Goal: Task Accomplishment & Management: Use online tool/utility

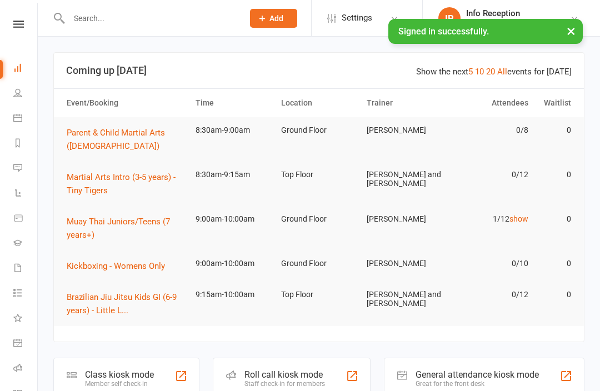
click at [118, 364] on div "Class kiosk mode Member self check-in" at bounding box center [126, 377] width 146 height 38
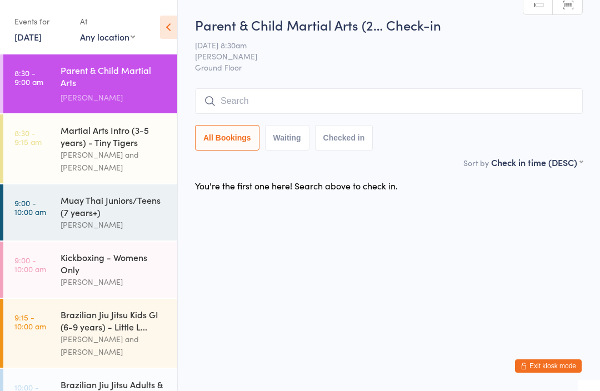
click at [229, 165] on div "Sort by Check in time (DESC) First name (ASC) First name (DESC) Last name (ASC)…" at bounding box center [389, 162] width 388 height 12
click at [225, 136] on button "All Bookings" at bounding box center [227, 138] width 64 height 26
click at [100, 137] on div "Martial Arts Intro (3-5 years) - Tiny Tigers" at bounding box center [114, 136] width 107 height 24
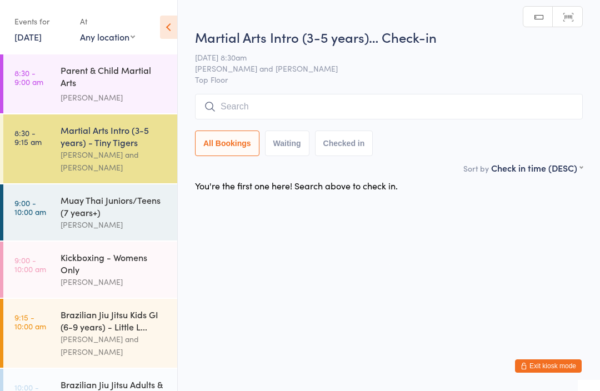
click at [354, 144] on button "Checked in" at bounding box center [344, 143] width 58 height 26
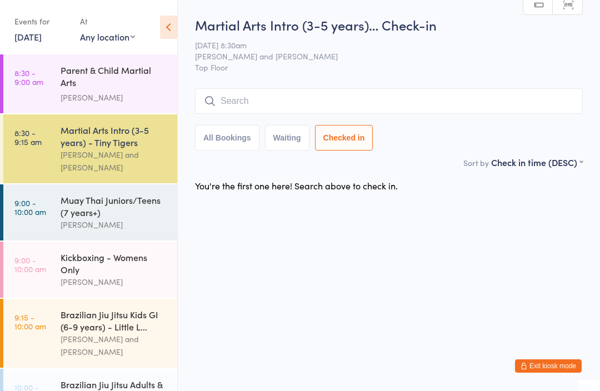
click at [363, 160] on div "Sort by Check in time (DESC) First name (ASC) First name (DESC) Last name (ASC)…" at bounding box center [389, 162] width 388 height 12
click at [282, 150] on button "Waiting" at bounding box center [287, 138] width 44 height 26
select select "0"
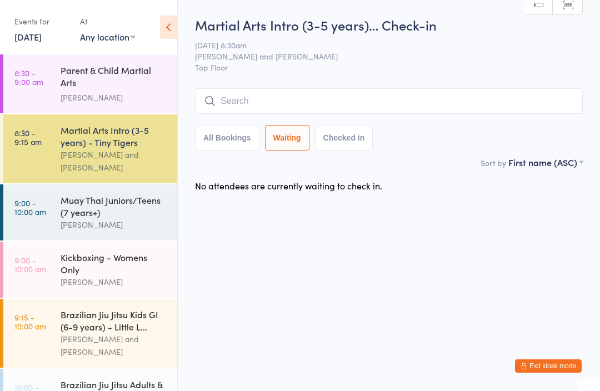
click at [279, 140] on button "Waiting" at bounding box center [287, 138] width 44 height 26
click at [71, 203] on div "Muay Thai Juniors/Teens (7 years+)" at bounding box center [114, 206] width 107 height 24
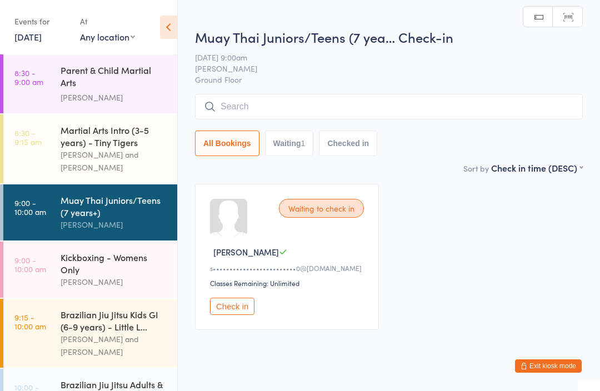
click at [49, 276] on link "9:00 - 10:00 am Kickboxing - Womens Only [PERSON_NAME]" at bounding box center [90, 270] width 174 height 56
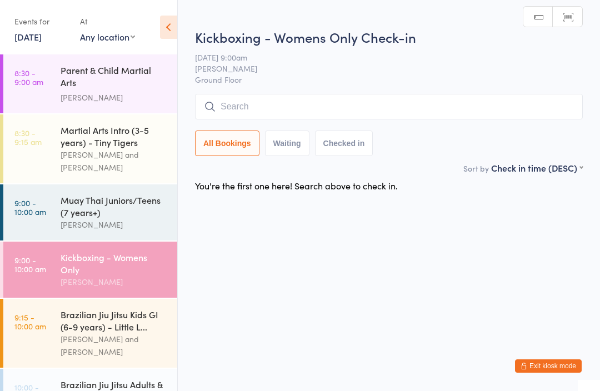
click at [58, 333] on link "9:15 - 10:00 am Brazilian Jiu Jitsu Kids GI (6-9 years) - Little L... [PERSON_N…" at bounding box center [90, 333] width 174 height 69
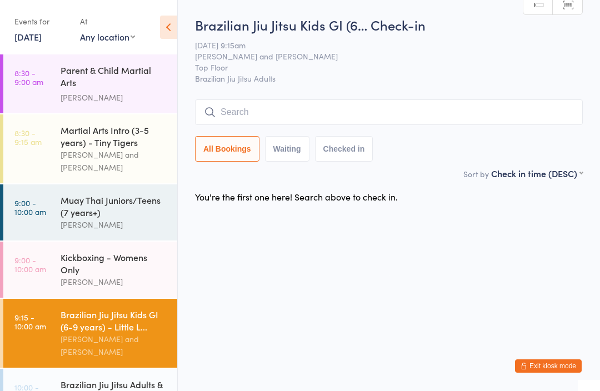
click at [112, 184] on div "Muay Thai Juniors/Teens (7 years+) [PERSON_NAME]" at bounding box center [119, 212] width 117 height 56
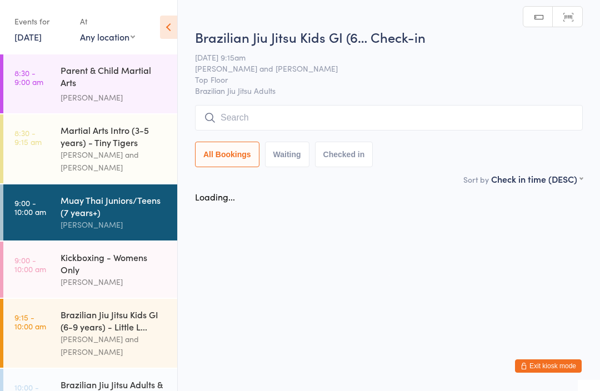
click at [99, 195] on div "Muay Thai Juniors/Teens (7 years+)" at bounding box center [114, 206] width 107 height 24
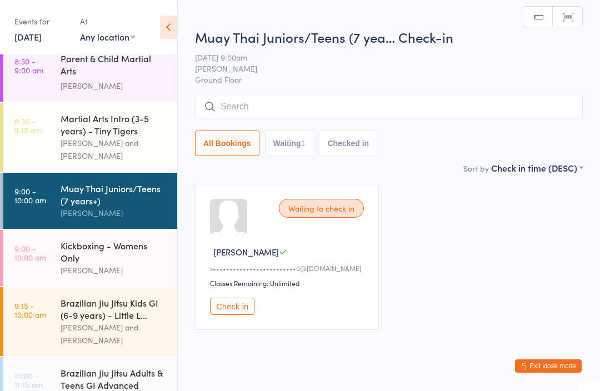
scroll to position [9, 0]
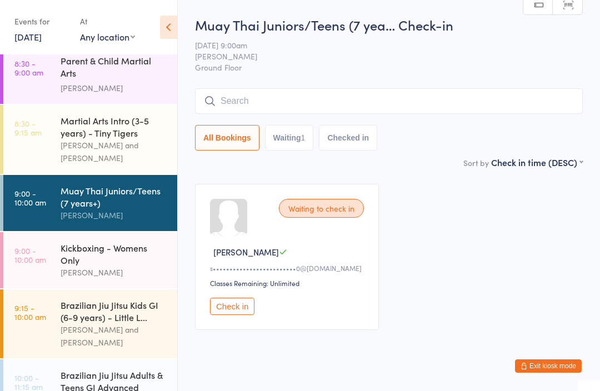
click at [310, 222] on div "Waiting to check in [PERSON_NAME] S s•••••••••••••••••••••••••0@[DOMAIN_NAME] C…" at bounding box center [287, 257] width 184 height 146
click at [287, 222] on div "Waiting to check in [PERSON_NAME] S s•••••••••••••••••••••••••0@[DOMAIN_NAME] C…" at bounding box center [287, 257] width 184 height 146
click at [297, 159] on div "Sort by Check in time (DESC) First name (ASC) First name (DESC) Last name (ASC)…" at bounding box center [389, 162] width 388 height 12
click at [278, 166] on div "Sort by Check in time (DESC) First name (ASC) First name (DESC) Last name (ASC)…" at bounding box center [389, 162] width 388 height 12
click at [305, 140] on button "Waiting 1" at bounding box center [289, 138] width 49 height 26
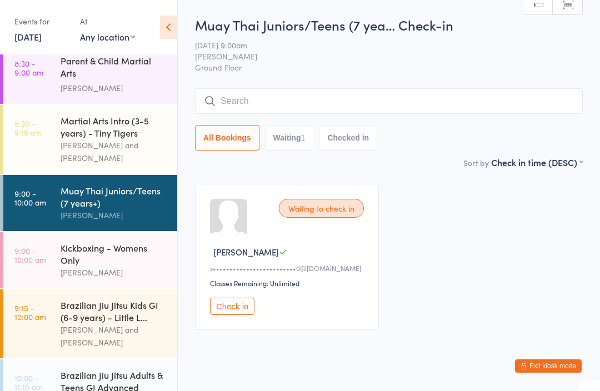
select select "0"
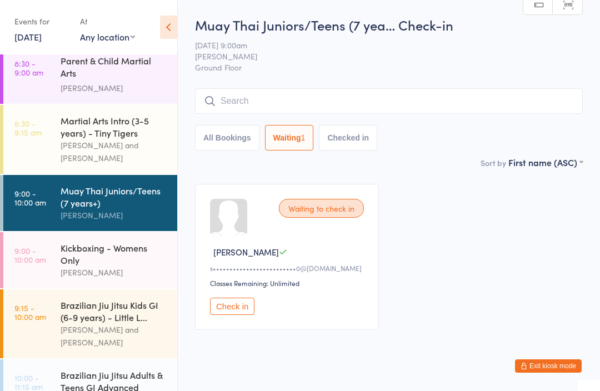
click at [313, 232] on div "Waiting to check in [PERSON_NAME] S s•••••••••••••••••••••••••0@[DOMAIN_NAME] C…" at bounding box center [287, 257] width 184 height 146
click at [340, 205] on div "Waiting to check in" at bounding box center [321, 208] width 85 height 19
click at [324, 228] on div "Waiting to check in [PERSON_NAME] S s•••••••••••••••••••••••••0@[DOMAIN_NAME] C…" at bounding box center [287, 257] width 184 height 146
click at [233, 227] on div at bounding box center [228, 217] width 37 height 37
click at [529, 111] on input "search" at bounding box center [389, 101] width 388 height 26
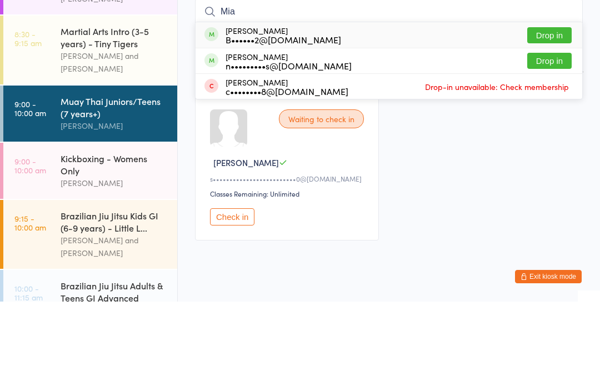
type input "Mia"
click at [556, 142] on button "Drop in" at bounding box center [549, 150] width 44 height 16
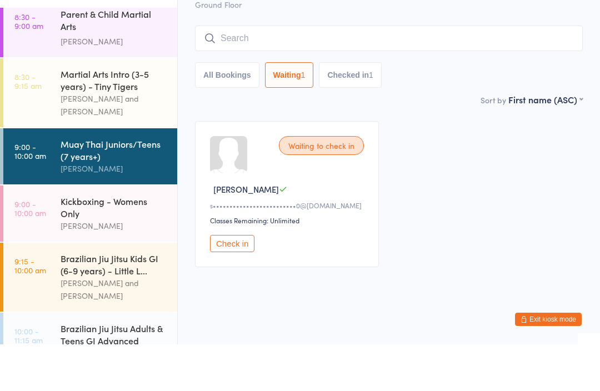
scroll to position [0, 0]
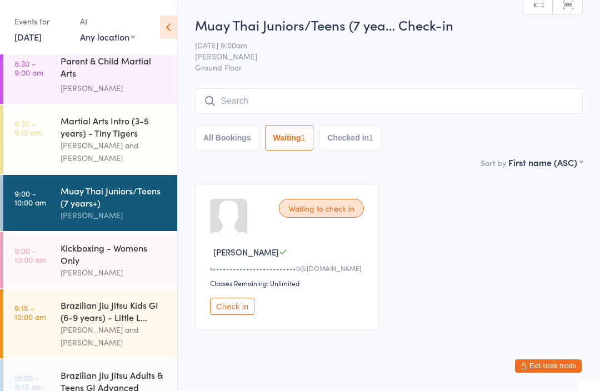
click at [228, 145] on button "All Bookings" at bounding box center [227, 138] width 64 height 26
select select "5"
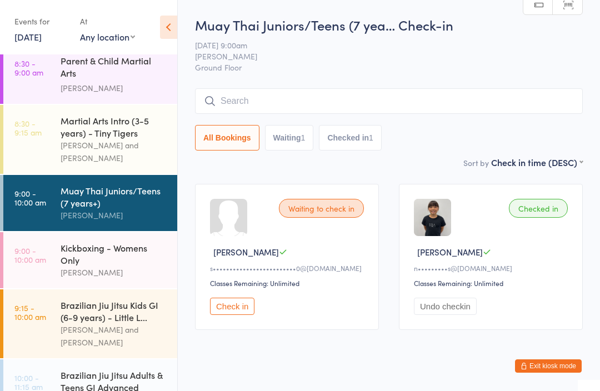
click at [371, 90] on input "search" at bounding box center [389, 101] width 388 height 26
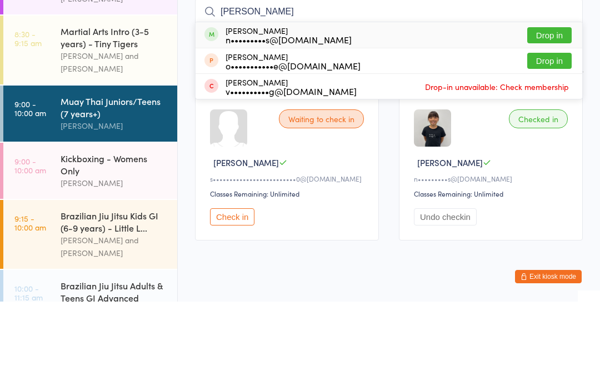
type input "[PERSON_NAME]"
click at [546, 117] on button "Drop in" at bounding box center [549, 125] width 44 height 16
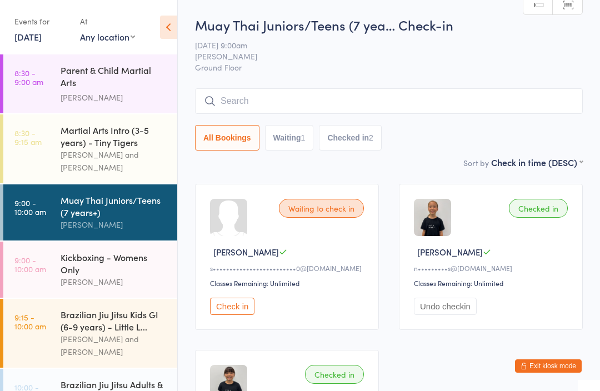
click at [110, 67] on div "Parent & Child Martial Arts ([DEMOGRAPHIC_DATA])" at bounding box center [114, 77] width 107 height 27
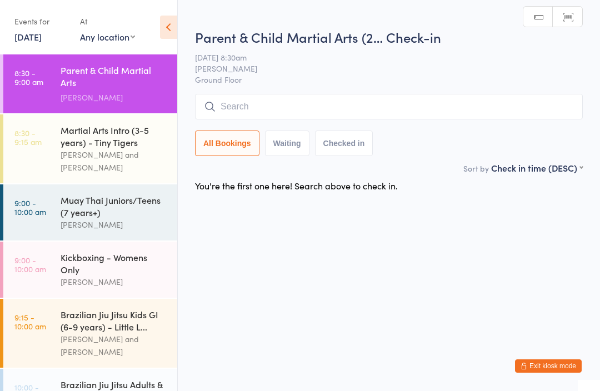
click at [335, 104] on input "search" at bounding box center [389, 107] width 388 height 26
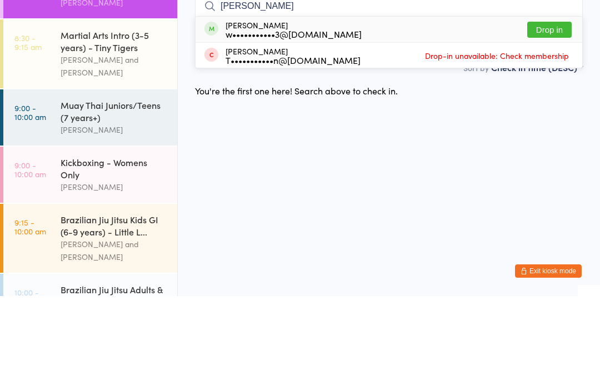
type input "[PERSON_NAME]"
click at [561, 117] on button "Drop in" at bounding box center [549, 125] width 44 height 16
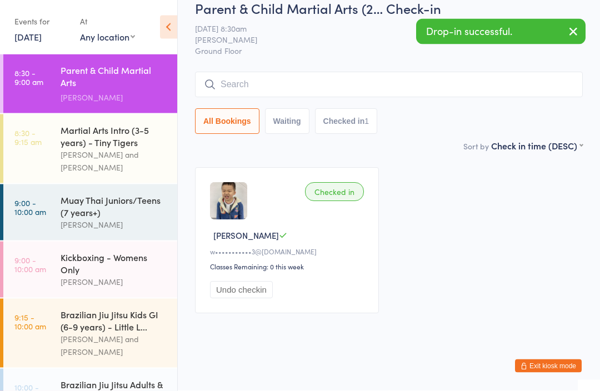
scroll to position [30, 0]
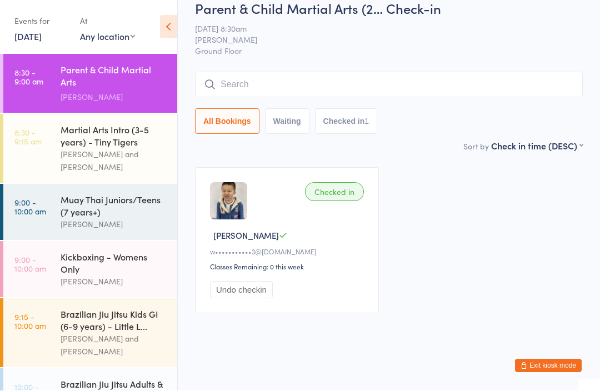
click at [287, 72] on input "search" at bounding box center [389, 85] width 388 height 26
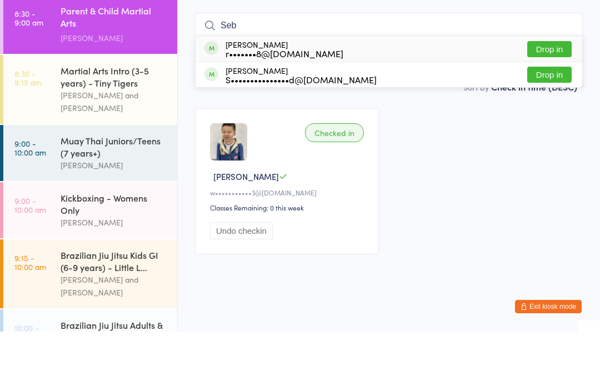
type input "Seb"
click at [295, 108] on div "r•••••••8@[DOMAIN_NAME]" at bounding box center [284, 112] width 118 height 9
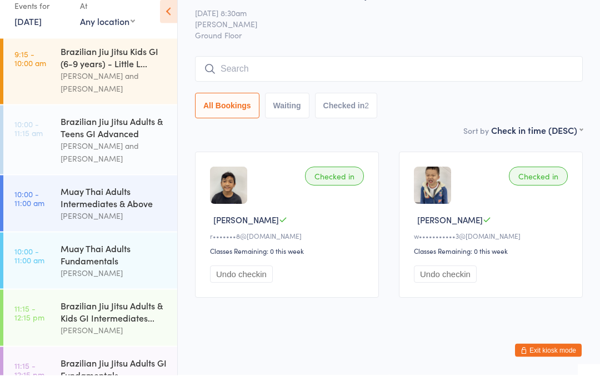
scroll to position [249, 0]
click at [32, 62] on link "9:15 - 10:00 am Brazilian Jiu Jitsu Kids GI (6-9 years) - Little L... [PERSON_N…" at bounding box center [90, 84] width 174 height 69
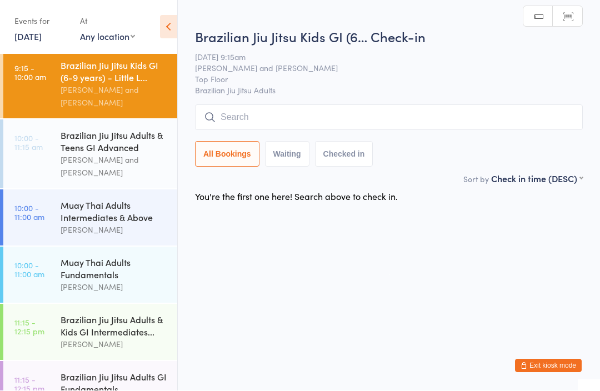
click at [443, 100] on div "Brazilian Jiu Jitsu Kids GI (6… Check-in [DATE] 9:15am [PERSON_NAME] and [PERSO…" at bounding box center [389, 100] width 388 height 145
click at [453, 127] on input "search" at bounding box center [389, 118] width 388 height 26
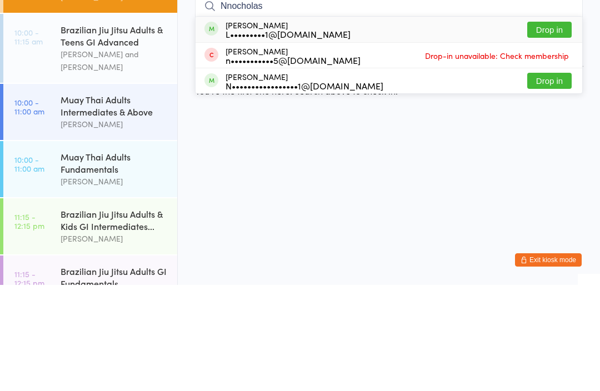
type input "Nnocholas"
click at [551, 128] on button "Drop in" at bounding box center [549, 136] width 44 height 16
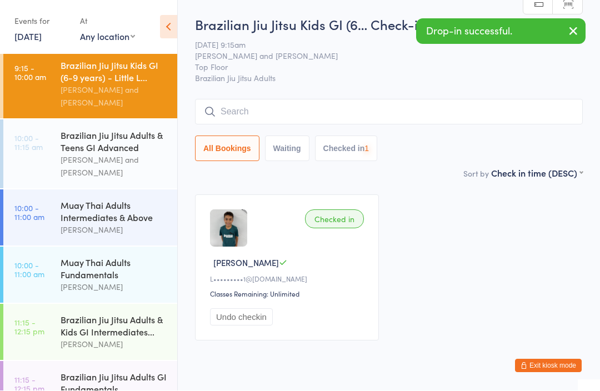
scroll to position [1, 0]
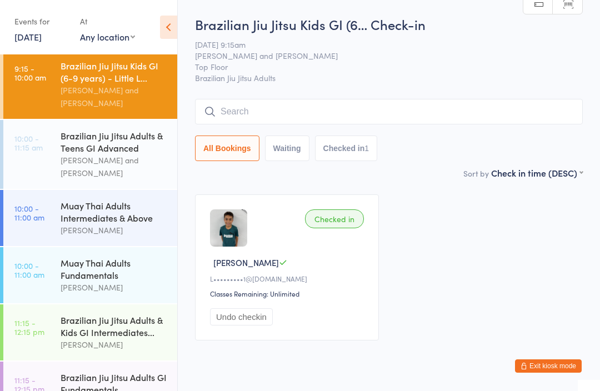
click at [32, 328] on time "11:15 - 12:15 pm" at bounding box center [29, 327] width 30 height 18
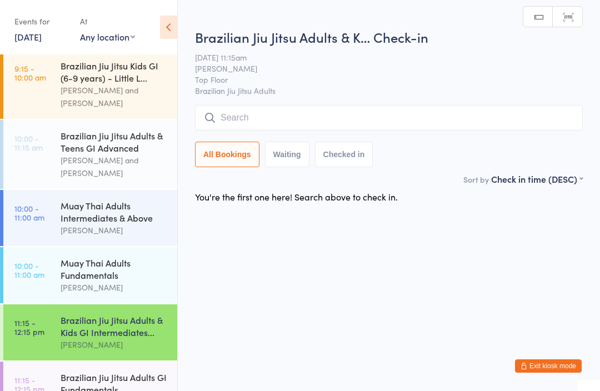
click at [534, 114] on input "search" at bounding box center [389, 118] width 388 height 26
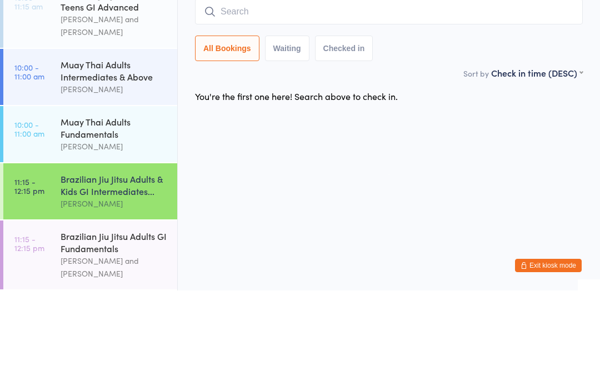
scroll to position [296, 0]
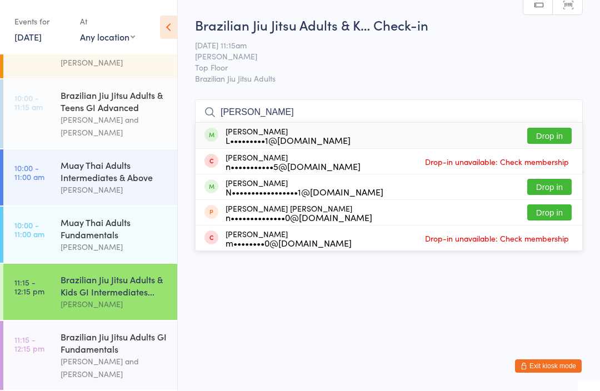
type input "[PERSON_NAME]"
click at [559, 132] on button "Drop in" at bounding box center [549, 136] width 44 height 16
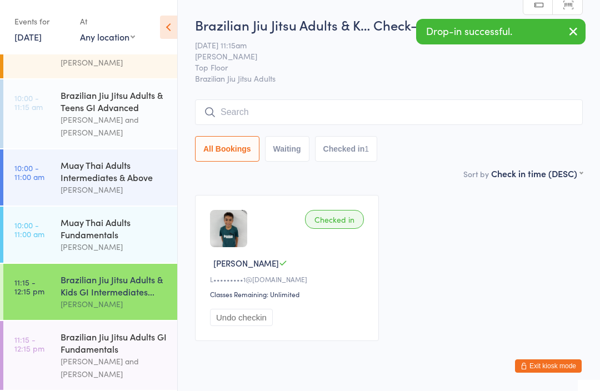
click at [303, 120] on input "search" at bounding box center [389, 112] width 388 height 26
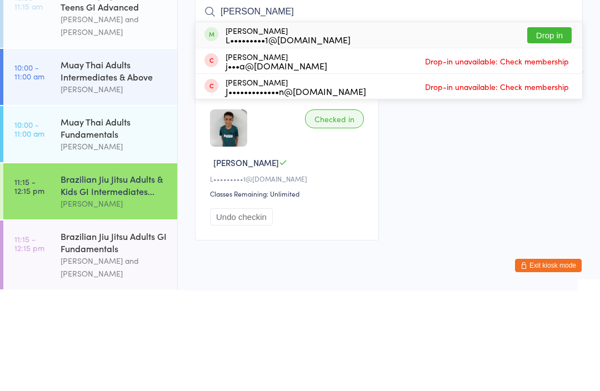
type input "[PERSON_NAME]"
click at [550, 128] on button "Drop in" at bounding box center [549, 136] width 44 height 16
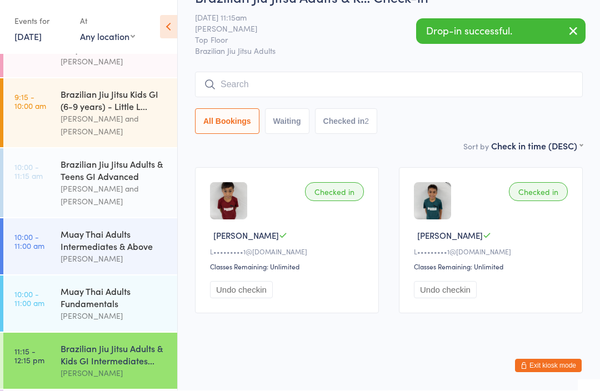
scroll to position [208, 0]
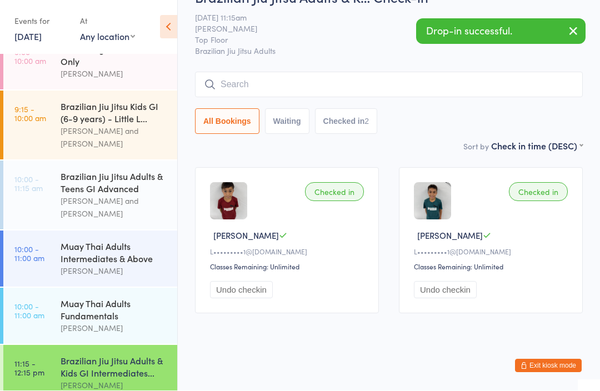
click at [102, 125] on div "[PERSON_NAME] and [PERSON_NAME]" at bounding box center [114, 138] width 107 height 26
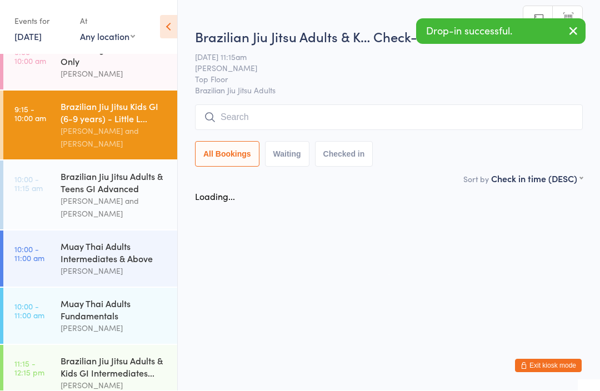
scroll to position [1, 0]
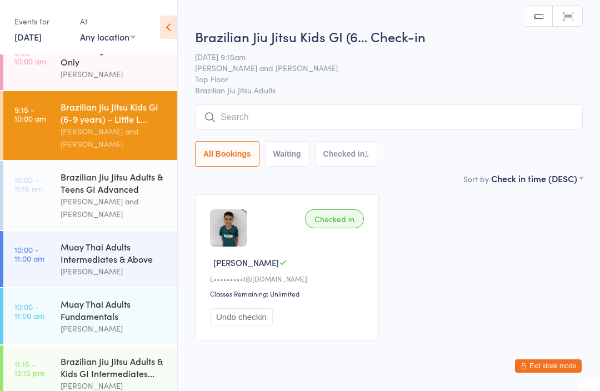
click at [337, 112] on input "search" at bounding box center [389, 117] width 388 height 26
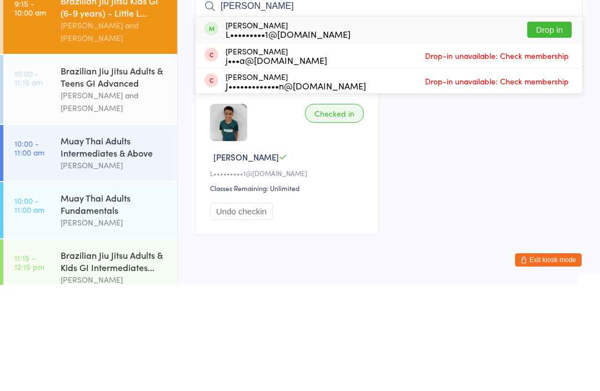
type input "[PERSON_NAME]"
click at [558, 128] on button "Drop in" at bounding box center [549, 136] width 44 height 16
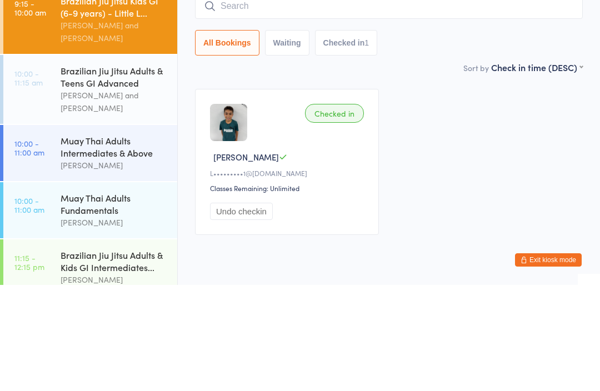
scroll to position [41, 0]
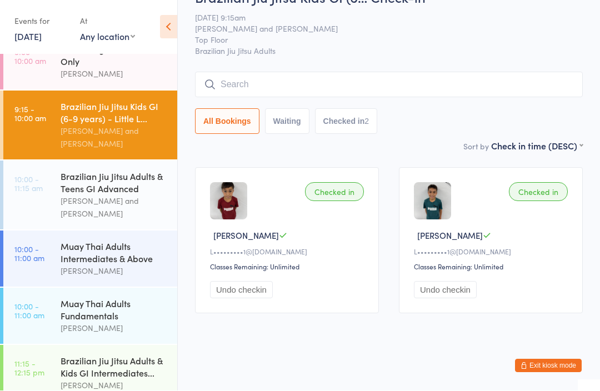
click at [363, 74] on input "search" at bounding box center [389, 85] width 388 height 26
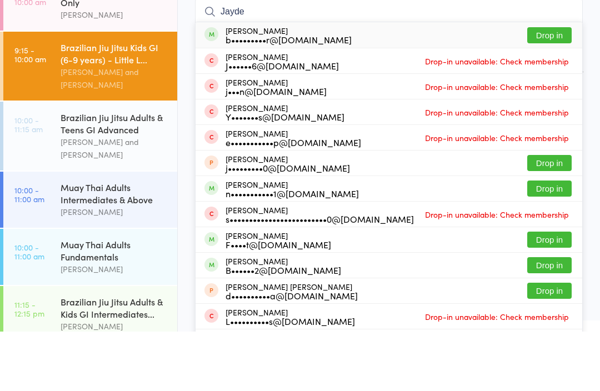
type input "Jayden"
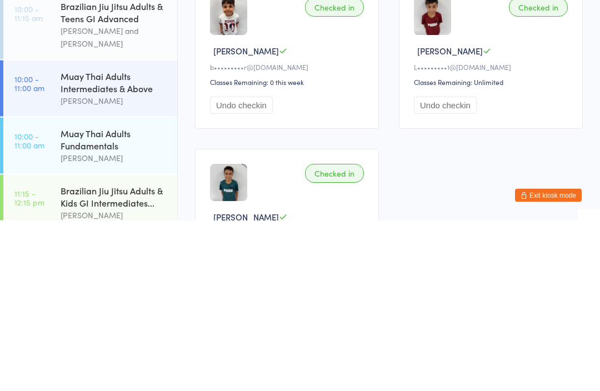
click at [259, 268] on button "Undo checkin" at bounding box center [241, 276] width 63 height 17
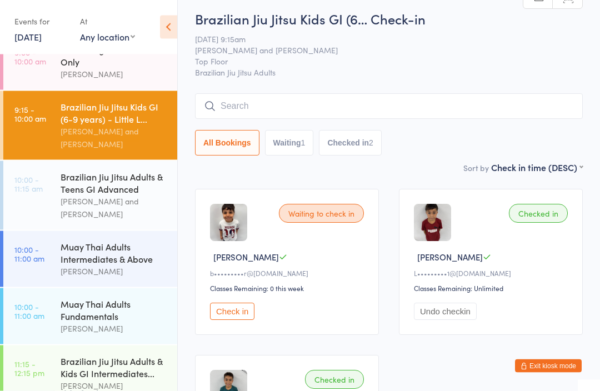
scroll to position [0, 0]
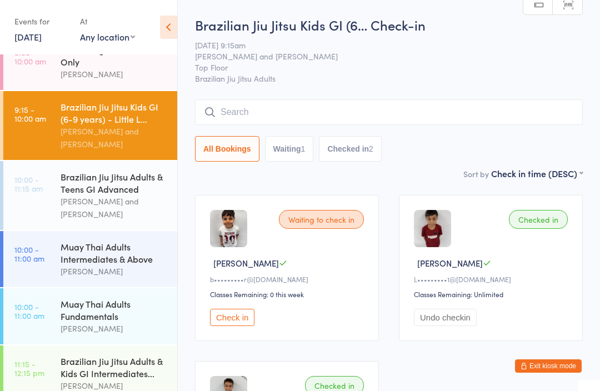
click at [379, 109] on input "search" at bounding box center [389, 112] width 388 height 26
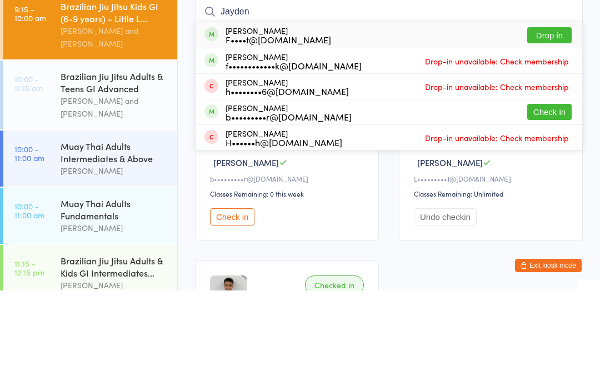
type input "Jayden"
click at [551, 128] on button "Drop in" at bounding box center [549, 136] width 44 height 16
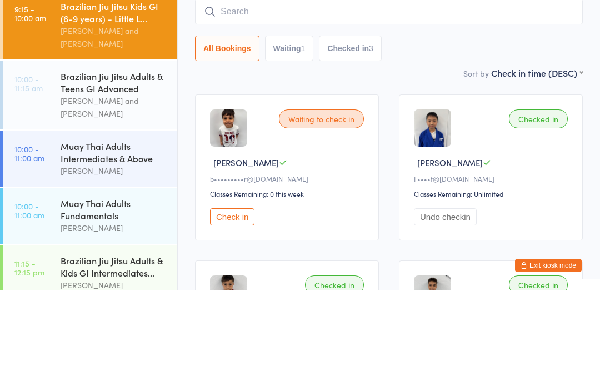
click at [81, 195] on div "[PERSON_NAME] and [PERSON_NAME]" at bounding box center [114, 208] width 107 height 26
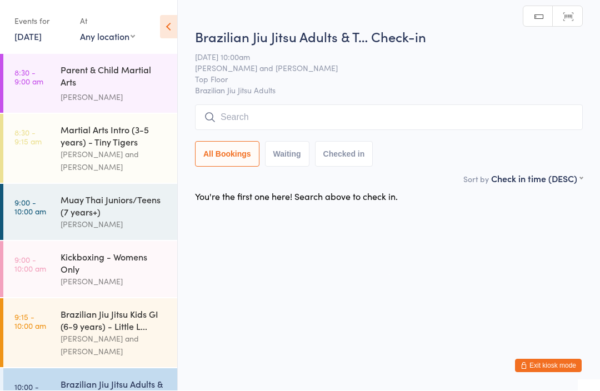
click at [149, 205] on div "Muay Thai Juniors/Teens (7 years+)" at bounding box center [114, 206] width 107 height 24
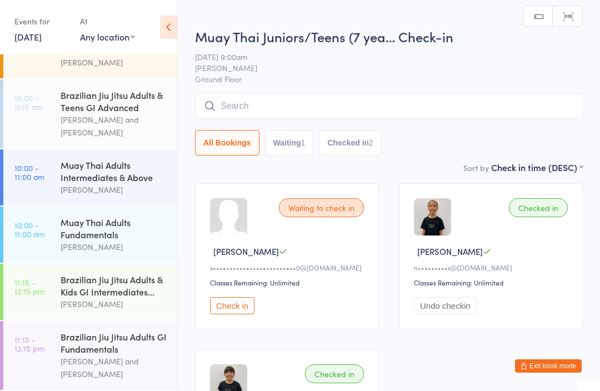
scroll to position [296, 0]
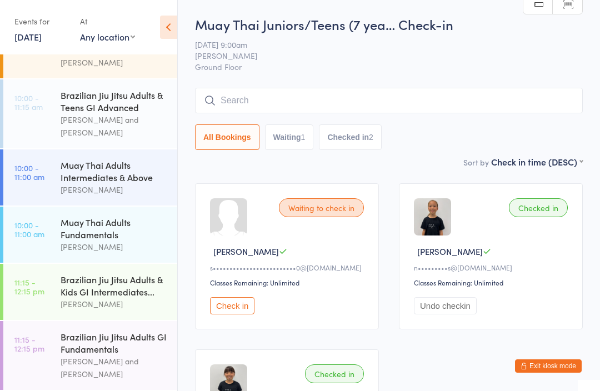
click at [260, 83] on div "Muay Thai Juniors/Teens (7 yea… Check-in [DATE] 9:00am [PERSON_NAME] Ground Flo…" at bounding box center [389, 85] width 388 height 140
click at [268, 97] on input "search" at bounding box center [389, 101] width 388 height 26
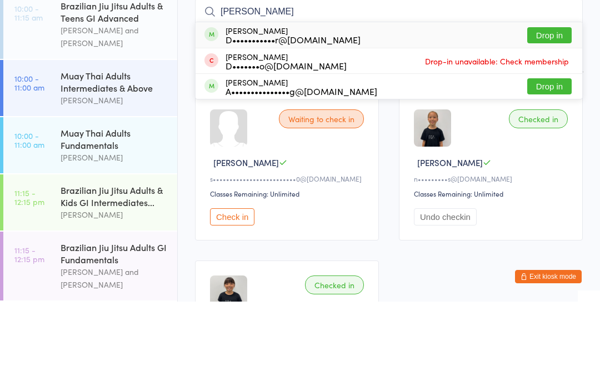
type input "[PERSON_NAME]"
click at [564, 117] on button "Drop in" at bounding box center [549, 125] width 44 height 16
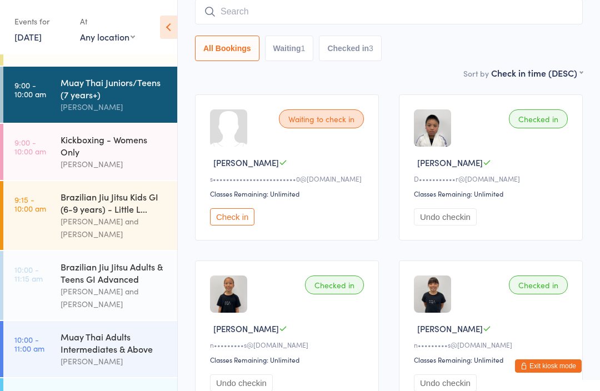
scroll to position [117, 0]
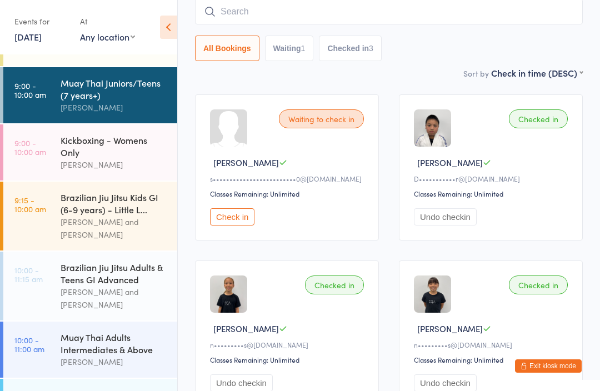
click at [138, 273] on div "Brazilian Jiu Jitsu Adults & Teens GI Advanced" at bounding box center [114, 273] width 107 height 24
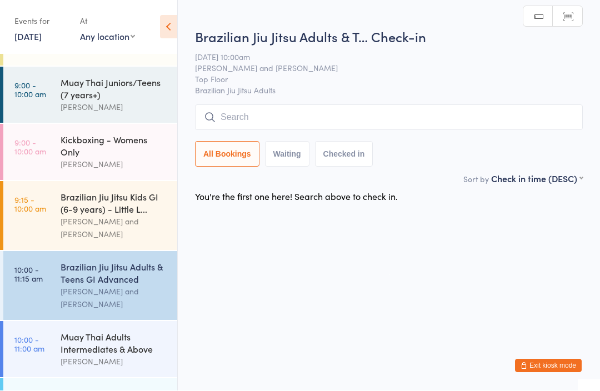
click at [294, 117] on input "search" at bounding box center [389, 118] width 388 height 26
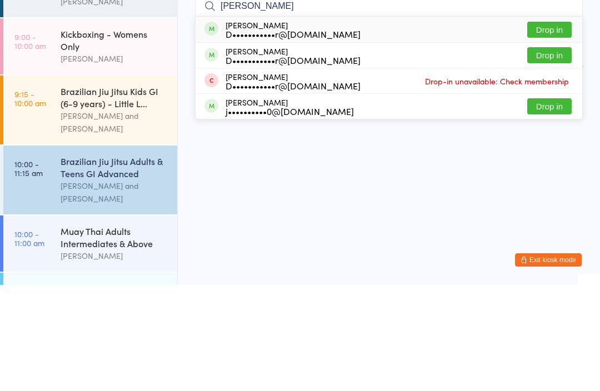
type input "[PERSON_NAME]"
click at [322, 162] on div "D•••••••••••r@[DOMAIN_NAME]" at bounding box center [292, 166] width 135 height 9
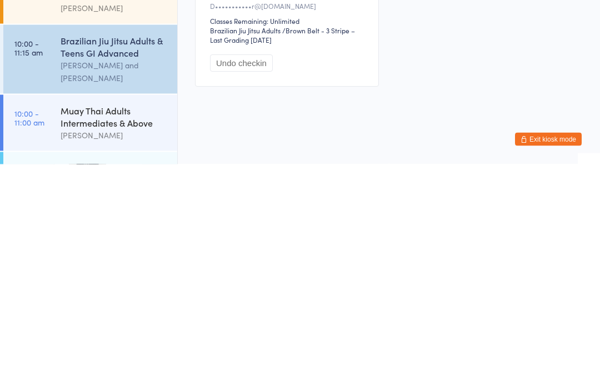
scroll to position [61, 0]
click at [111, 261] on div "Brazilian Jiu Jitsu Adults & Teens GI Advanced" at bounding box center [114, 273] width 107 height 24
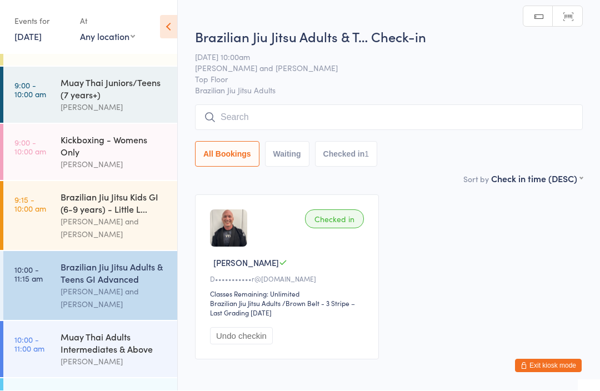
scroll to position [1, 0]
click at [322, 111] on input "search" at bounding box center [389, 117] width 388 height 26
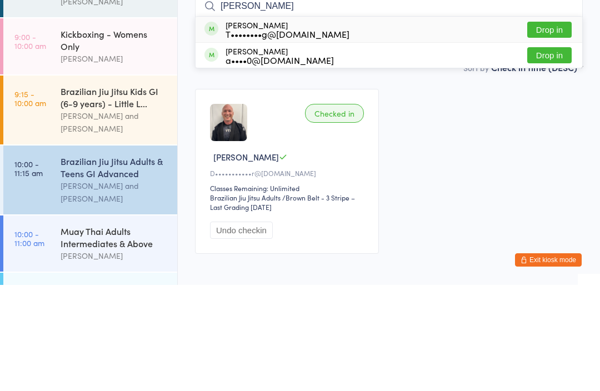
type input "[PERSON_NAME]"
click at [548, 128] on button "Drop in" at bounding box center [549, 136] width 44 height 16
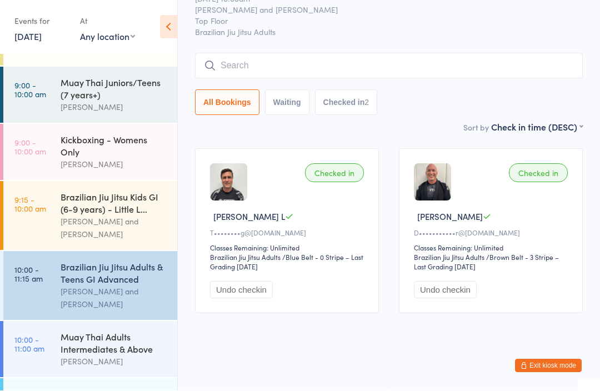
click at [247, 53] on input "search" at bounding box center [389, 66] width 388 height 26
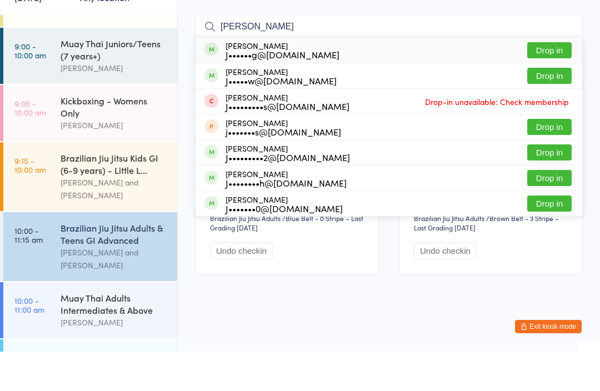
type input "[PERSON_NAME]"
click at [243, 89] on div "J••••••g@[DOMAIN_NAME]" at bounding box center [282, 93] width 114 height 9
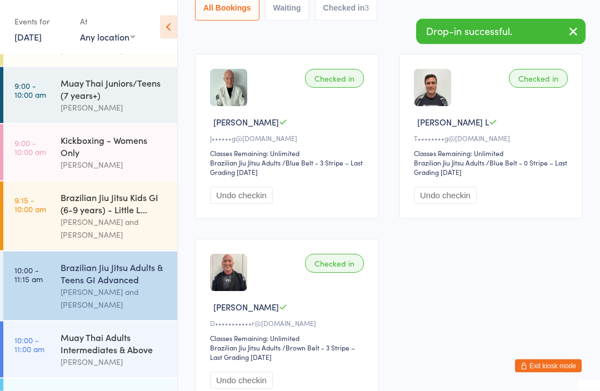
scroll to position [158, 0]
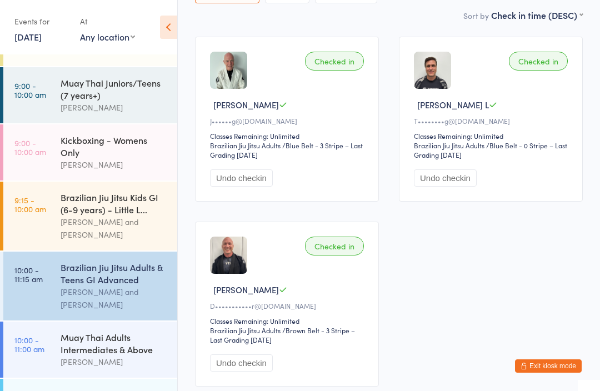
click at [127, 352] on div "Muay Thai Adults Intermediates & Above" at bounding box center [114, 343] width 107 height 24
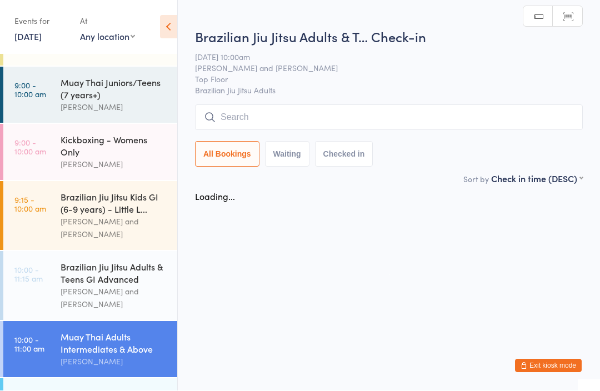
scroll to position [1, 0]
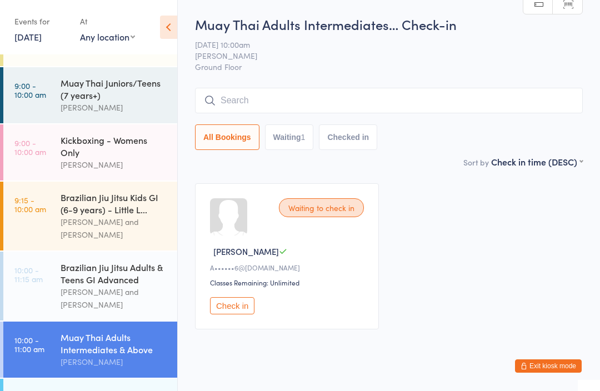
click at [400, 103] on input "search" at bounding box center [389, 101] width 388 height 26
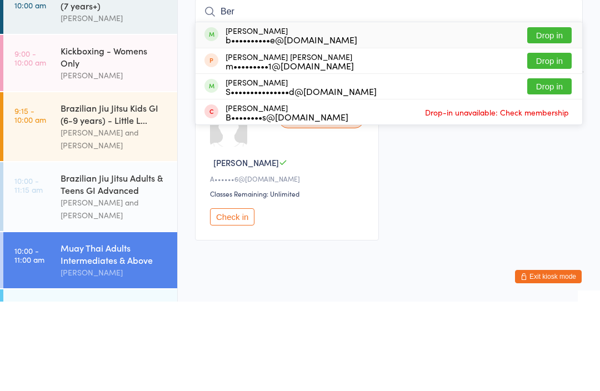
type input "Ber"
click at [397, 112] on div "[PERSON_NAME] b••••••••••e@[DOMAIN_NAME] Drop in" at bounding box center [388, 125] width 386 height 26
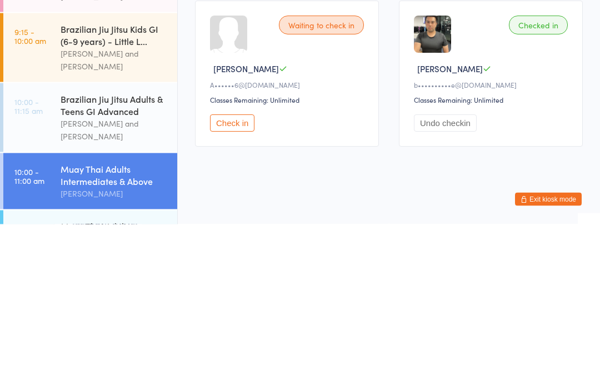
scroll to position [118, 0]
click at [126, 260] on div "Brazilian Jiu Jitsu Adults & Teens GI Advanced" at bounding box center [114, 272] width 107 height 24
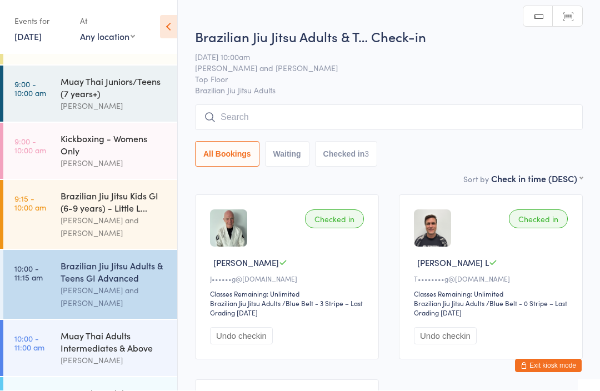
scroll to position [1, 0]
click at [330, 107] on input "search" at bounding box center [389, 117] width 388 height 26
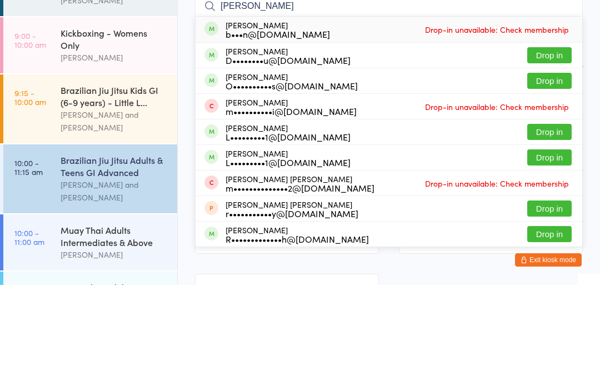
type input "[PERSON_NAME]"
click at [331, 178] on div "[PERSON_NAME] O••••••••••s@[DOMAIN_NAME]" at bounding box center [291, 187] width 132 height 18
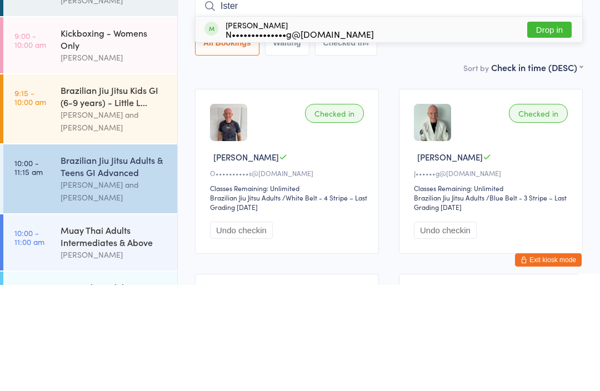
type input "Ister"
click at [379, 123] on div "[PERSON_NAME] N••••••••••••••g@[DOMAIN_NAME] Drop in" at bounding box center [388, 136] width 386 height 26
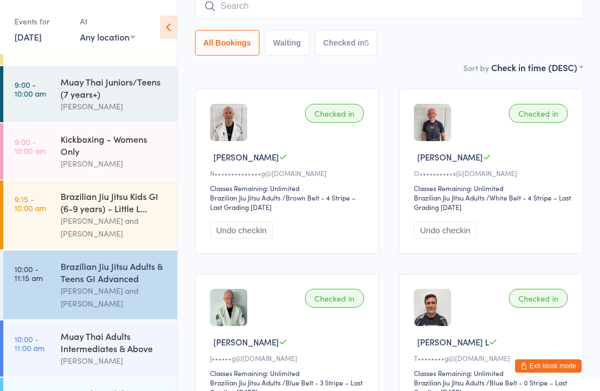
click at [396, 16] on input "search" at bounding box center [389, 6] width 388 height 26
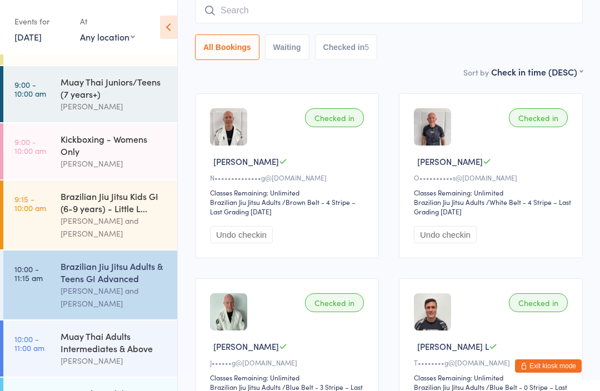
scroll to position [101, 0]
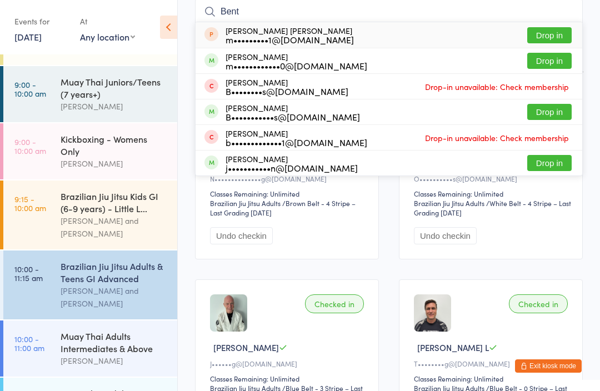
type input "Bent"
click at [546, 67] on button "Drop in" at bounding box center [549, 61] width 44 height 16
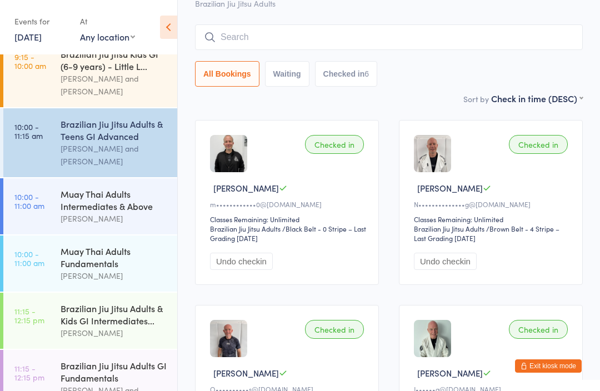
scroll to position [259, 0]
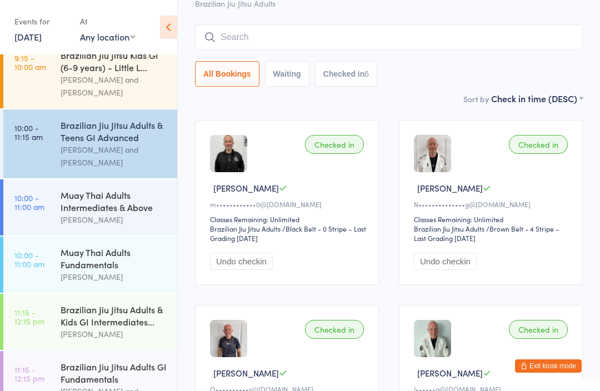
click at [129, 139] on div "Brazilian Jiu Jitsu Adults & Teens GI Advanced" at bounding box center [114, 131] width 107 height 24
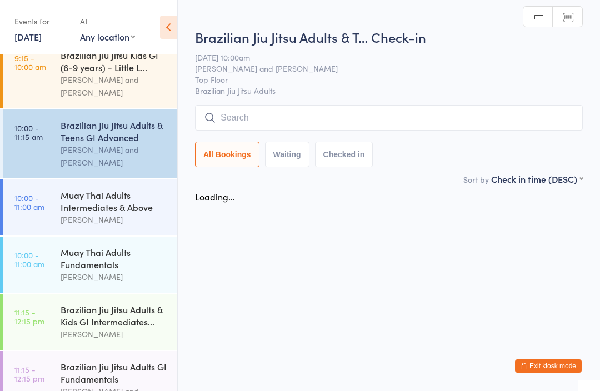
scroll to position [0, 0]
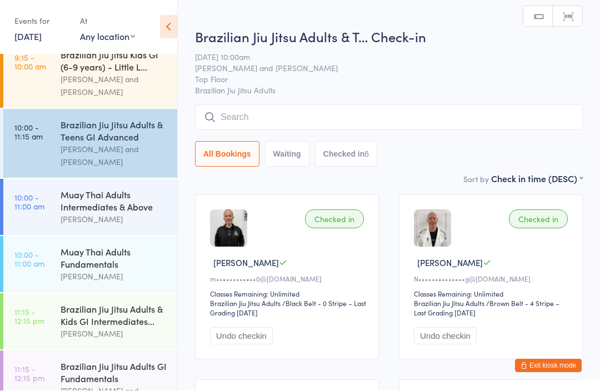
click at [300, 130] on input "search" at bounding box center [389, 118] width 388 height 26
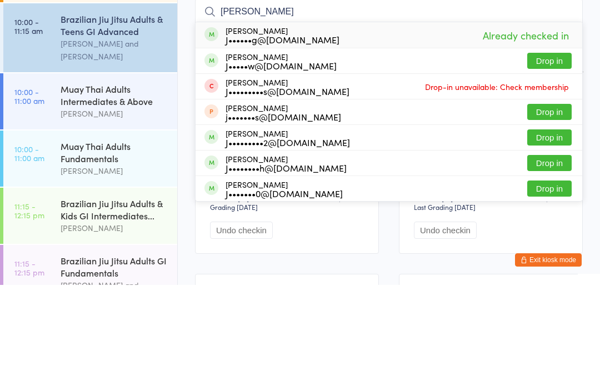
type input "[PERSON_NAME]"
click at [296, 167] on div "J•••••w@[DOMAIN_NAME]" at bounding box center [280, 171] width 111 height 9
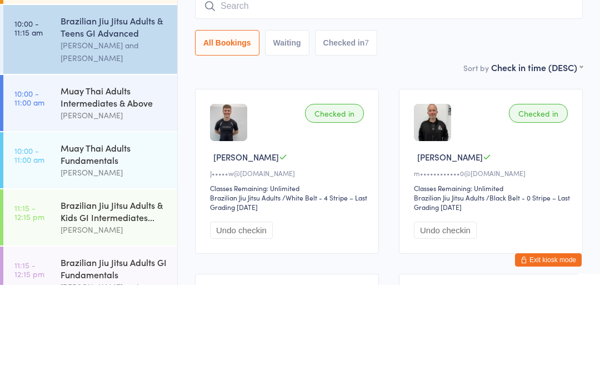
scroll to position [259, 0]
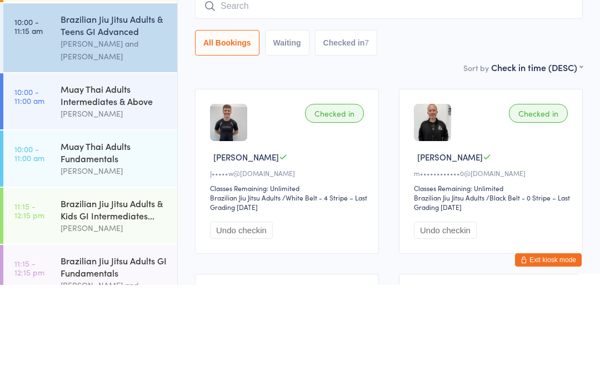
click at [121, 189] on div "Muay Thai Adults Intermediates & Above" at bounding box center [114, 201] width 107 height 24
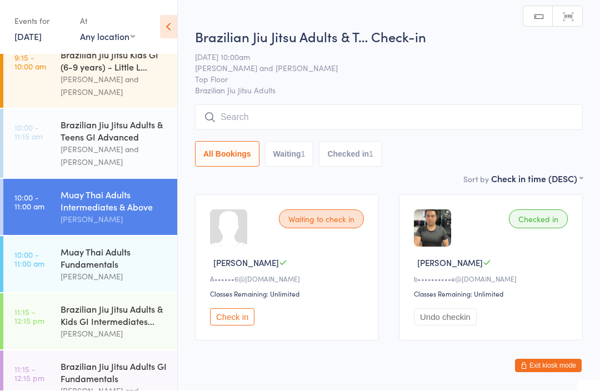
scroll to position [1, 0]
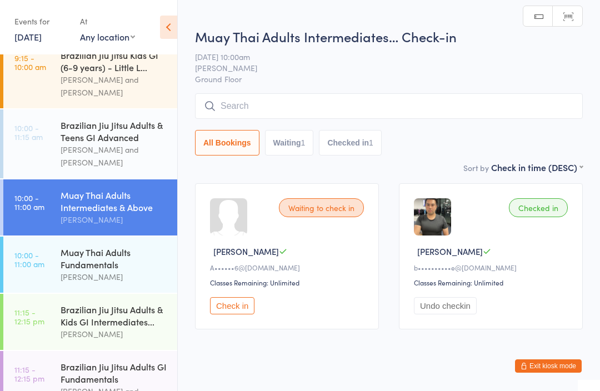
click at [107, 256] on div "Muay Thai Adults Fundamentals" at bounding box center [114, 258] width 107 height 24
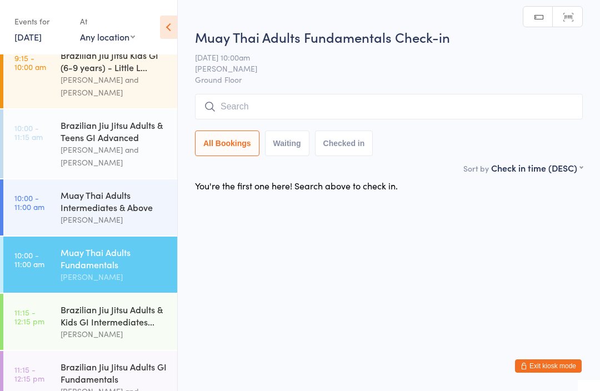
click at [294, 105] on input "search" at bounding box center [389, 107] width 388 height 26
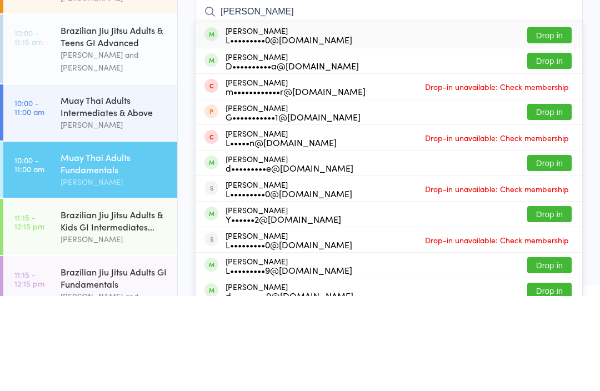
type input "[PERSON_NAME]"
click at [551, 122] on button "Drop in" at bounding box center [549, 130] width 44 height 16
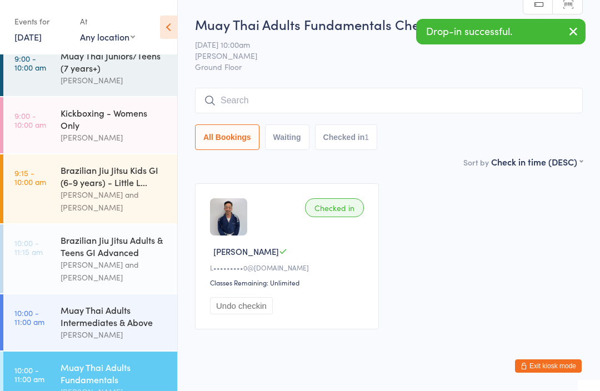
scroll to position [143, 0]
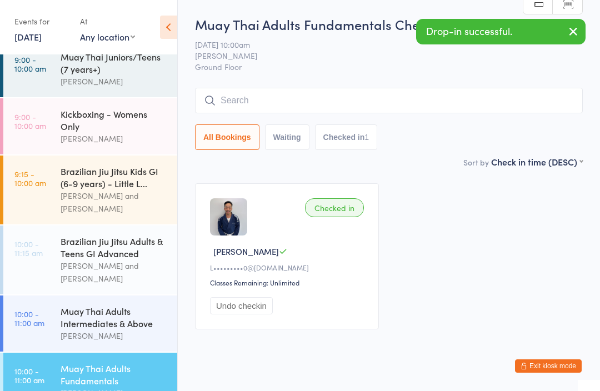
click at [109, 249] on div "Brazilian Jiu Jitsu Adults & Teens GI Advanced" at bounding box center [114, 247] width 107 height 24
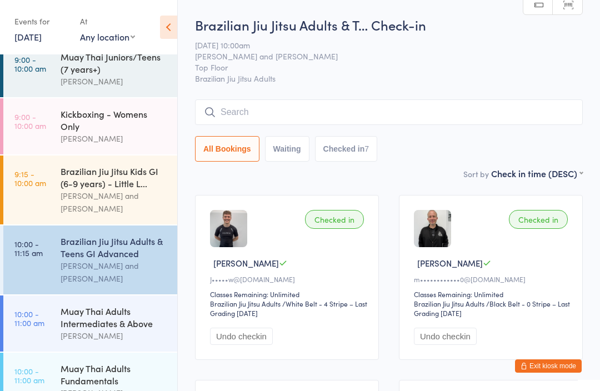
click at [279, 114] on input "search" at bounding box center [389, 112] width 388 height 26
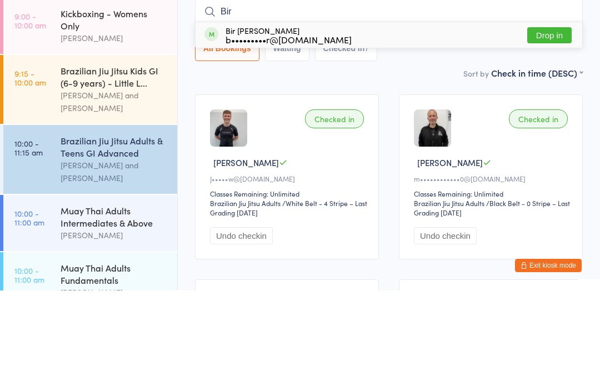
type input "Bir"
click at [548, 128] on button "Drop in" at bounding box center [549, 136] width 44 height 16
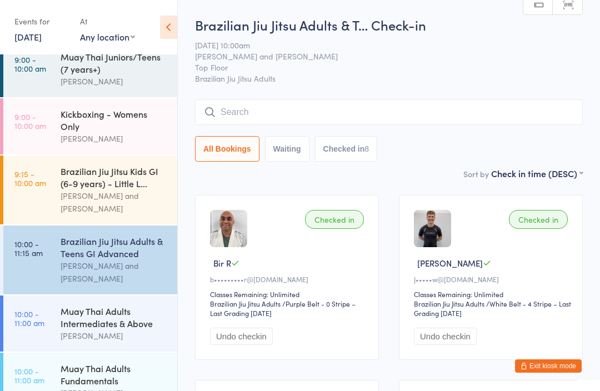
click at [116, 316] on div "Muay Thai Adults Intermediates & Above" at bounding box center [114, 317] width 107 height 24
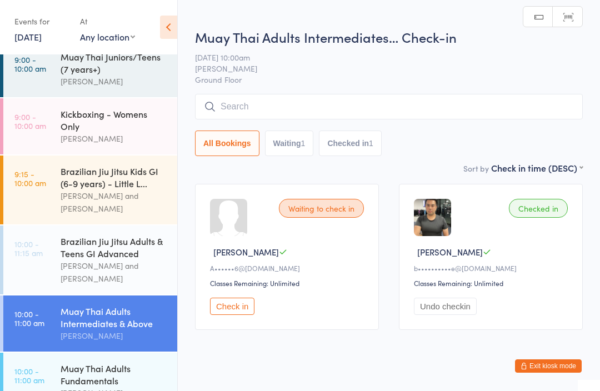
click at [262, 110] on input "search" at bounding box center [389, 107] width 388 height 26
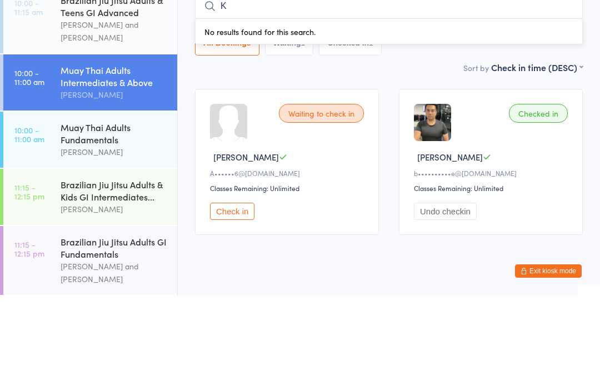
scroll to position [296, 0]
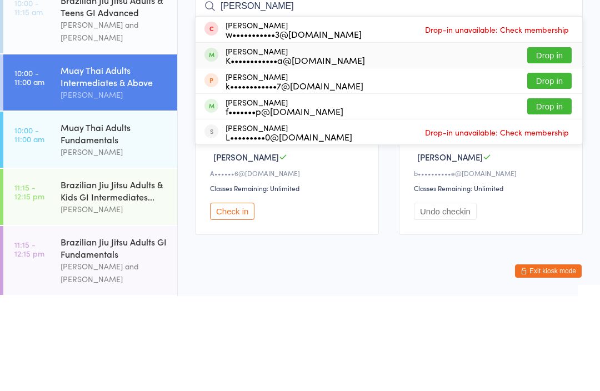
type input "[PERSON_NAME]"
click at [294, 150] on div "K••••••••••••a@[DOMAIN_NAME]" at bounding box center [294, 154] width 139 height 9
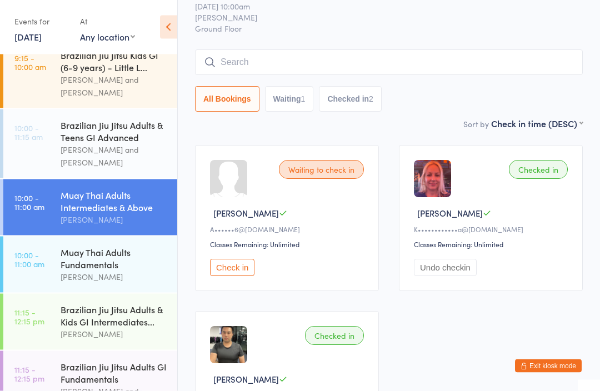
scroll to position [39, 0]
click at [127, 385] on div "Brazilian Jiu Jitsu Adults GI Fundamentals" at bounding box center [114, 372] width 107 height 24
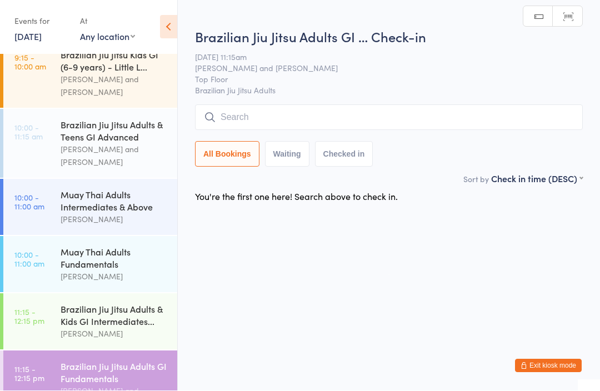
click at [152, 339] on div "[PERSON_NAME]" at bounding box center [114, 334] width 107 height 13
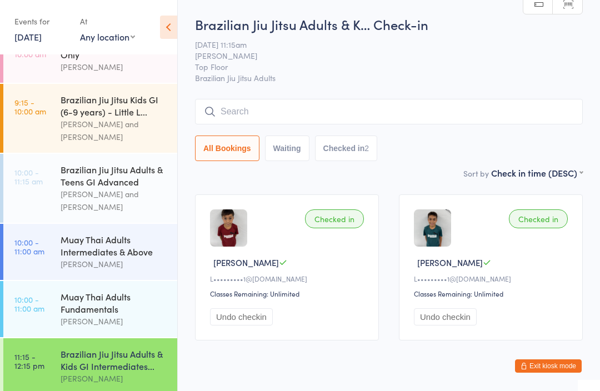
scroll to position [214, 0]
click at [395, 133] on div "All Bookings Waiting Checked in 2" at bounding box center [389, 130] width 388 height 62
click at [362, 114] on input "search" at bounding box center [389, 112] width 388 height 26
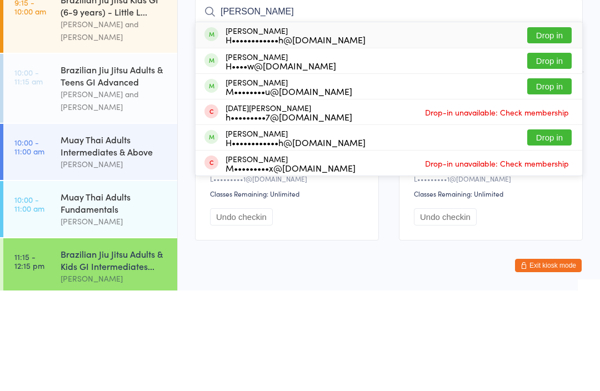
type input "[PERSON_NAME]"
click at [551, 128] on button "Drop in" at bounding box center [549, 136] width 44 height 16
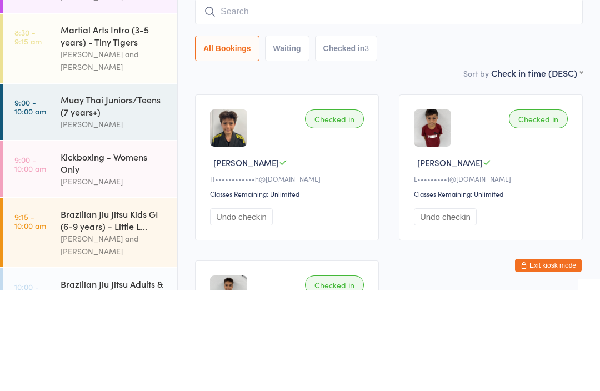
scroll to position [101, 0]
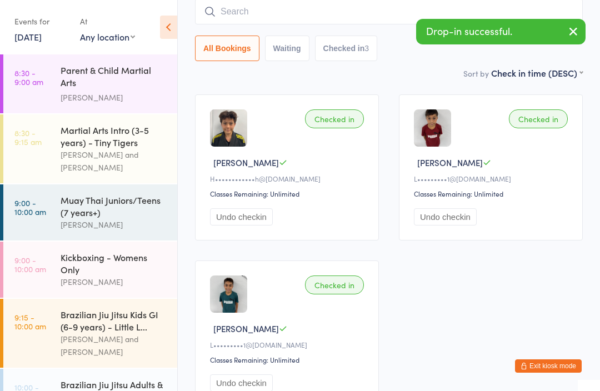
click at [114, 141] on div "Martial Arts Intro (3-5 years) - Tiny Tigers" at bounding box center [114, 136] width 107 height 24
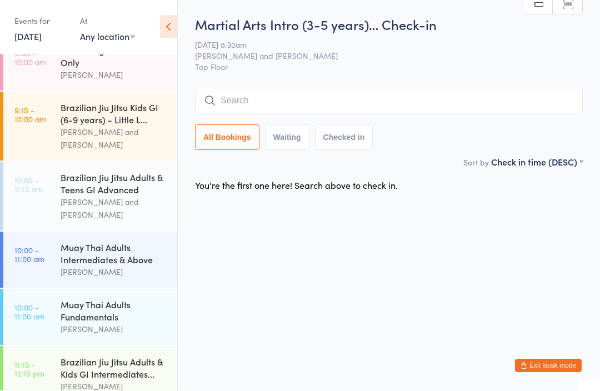
scroll to position [203, 0]
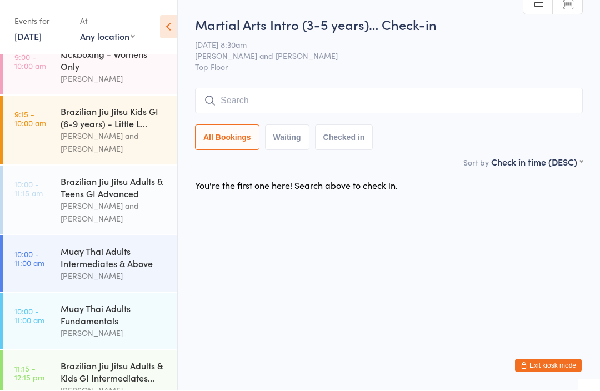
click at [126, 191] on div "Brazilian Jiu Jitsu Adults & Teens GI Advanced" at bounding box center [114, 187] width 107 height 24
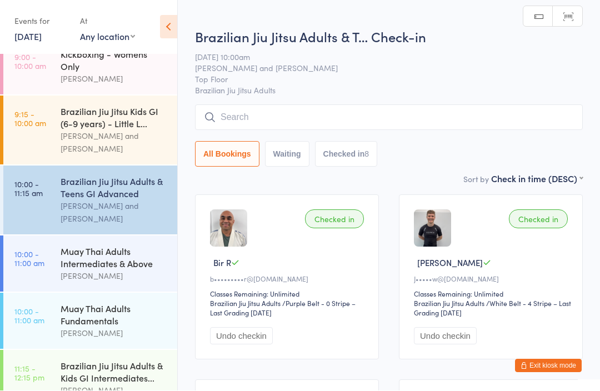
scroll to position [1, 0]
click at [299, 118] on input "search" at bounding box center [389, 117] width 388 height 26
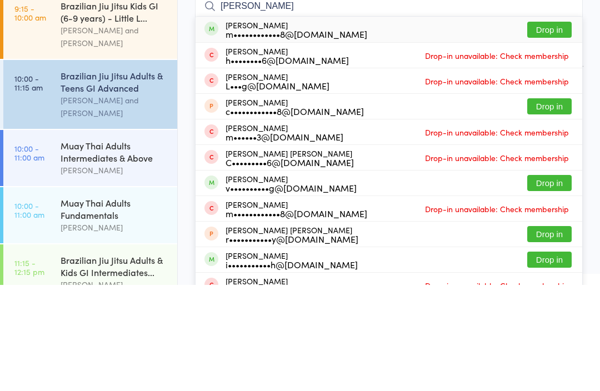
type input "[PERSON_NAME]"
click at [545, 128] on button "Drop in" at bounding box center [549, 136] width 44 height 16
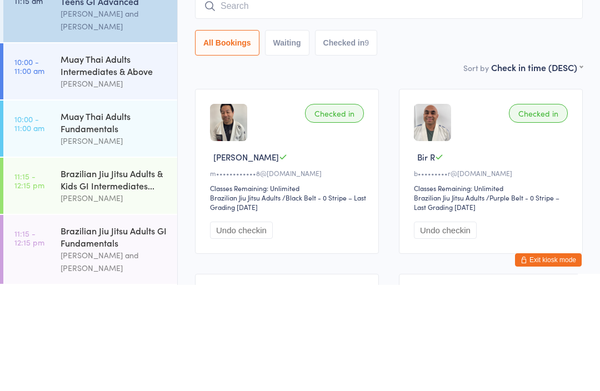
scroll to position [296, 0]
click at [111, 264] on div "Brazilian Jiu Jitsu Adults & Kids GI Intermediates... Thiago Okazima" at bounding box center [119, 292] width 117 height 56
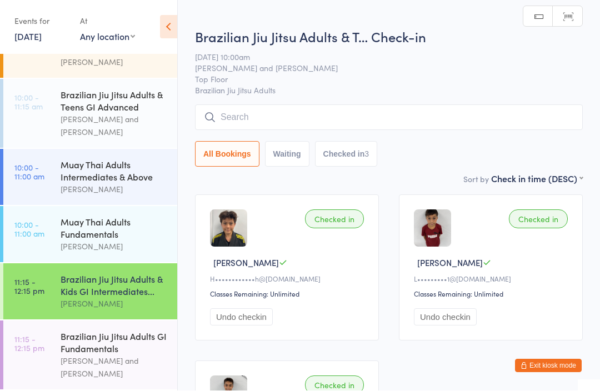
scroll to position [1, 0]
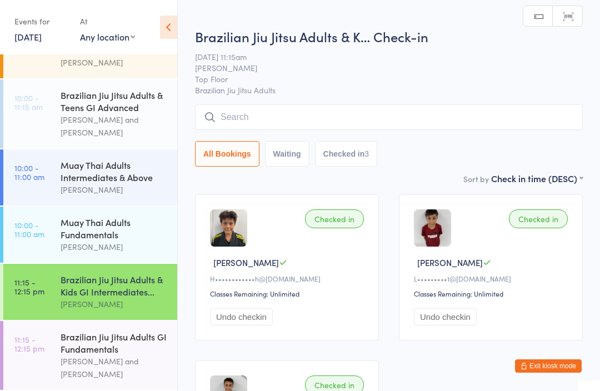
click at [302, 125] on input "search" at bounding box center [389, 117] width 388 height 26
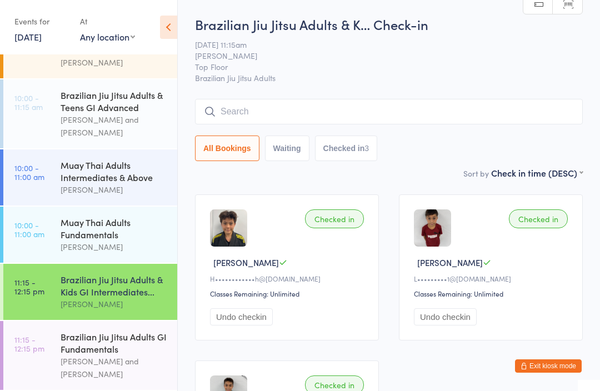
scroll to position [0, 0]
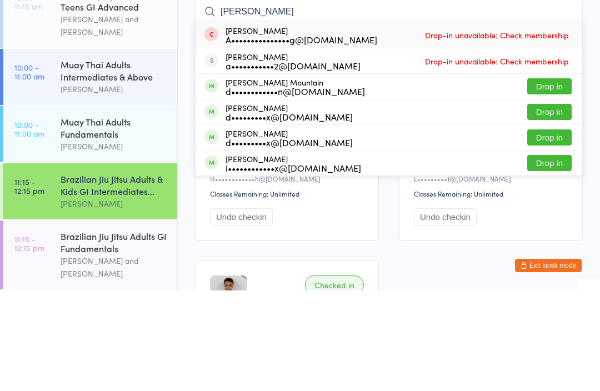
type input "[PERSON_NAME]"
click at [269, 187] on div "d••••••••••••n@[DOMAIN_NAME]" at bounding box center [294, 191] width 139 height 9
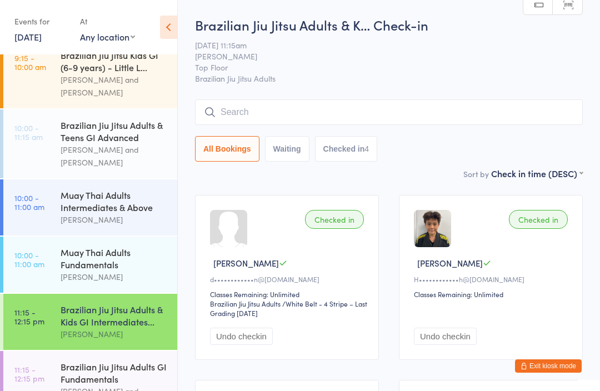
click at [450, 339] on button "Undo checkin" at bounding box center [445, 336] width 63 height 17
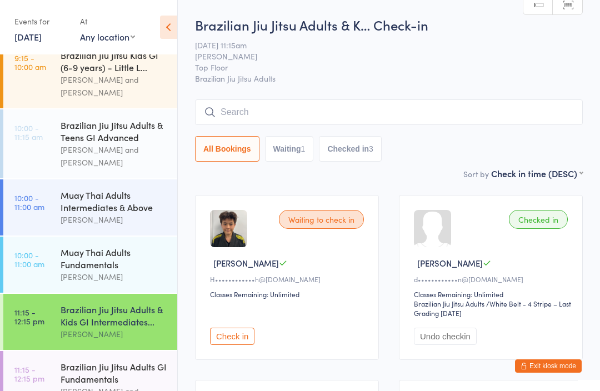
click at [130, 265] on div "Muay Thai Adults Fundamentals" at bounding box center [114, 258] width 107 height 24
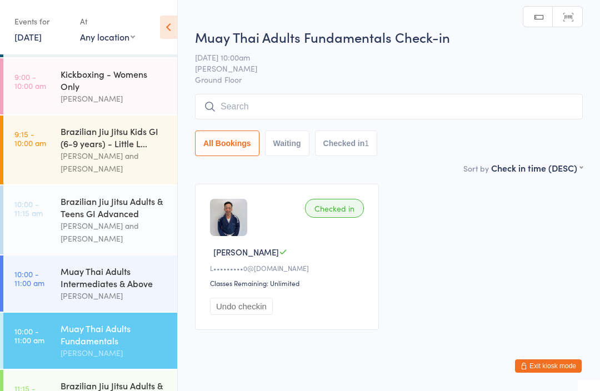
scroll to position [180, 0]
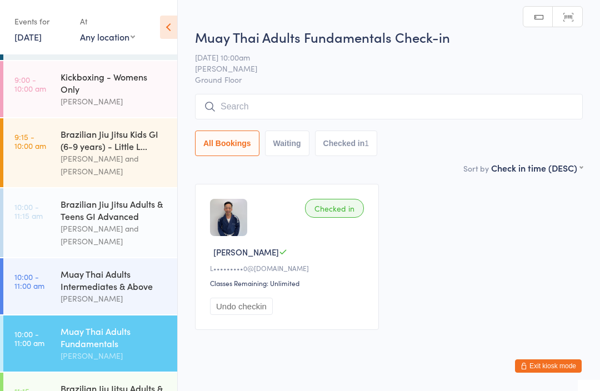
click at [127, 232] on div "[PERSON_NAME] and [PERSON_NAME]" at bounding box center [114, 235] width 107 height 26
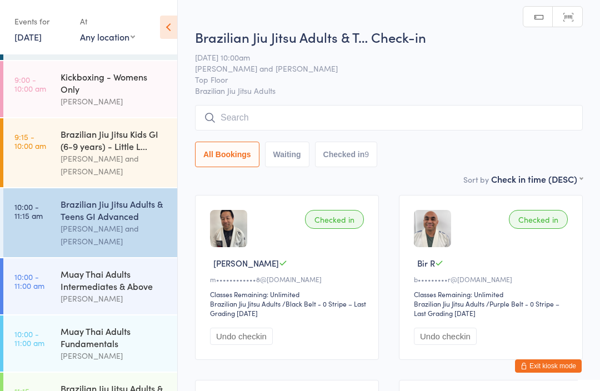
click at [350, 129] on input "search" at bounding box center [389, 118] width 388 height 26
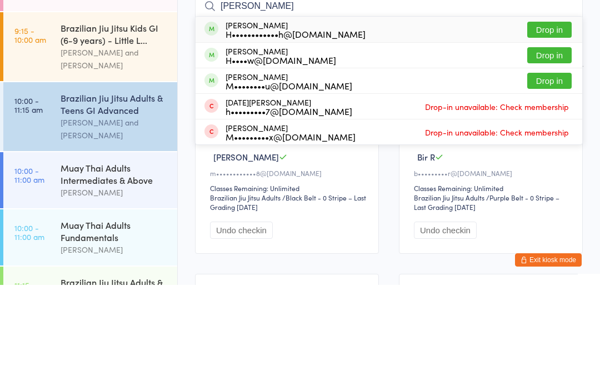
type input "[PERSON_NAME]"
click at [555, 128] on button "Drop in" at bounding box center [549, 136] width 44 height 16
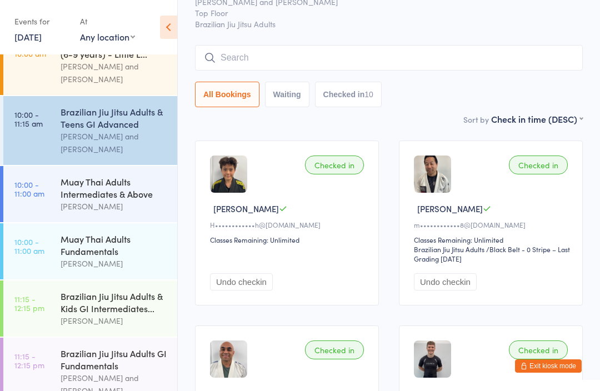
scroll to position [38, 0]
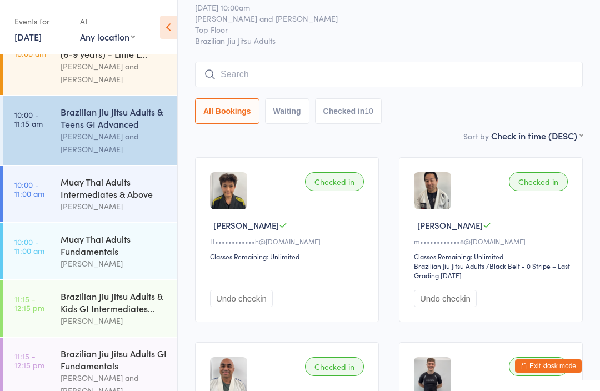
click at [403, 74] on input "search" at bounding box center [389, 75] width 388 height 26
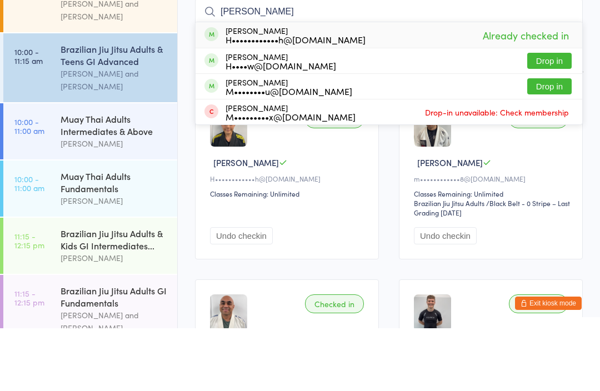
type input "[PERSON_NAME]"
click at [551, 116] on button "Drop in" at bounding box center [549, 124] width 44 height 16
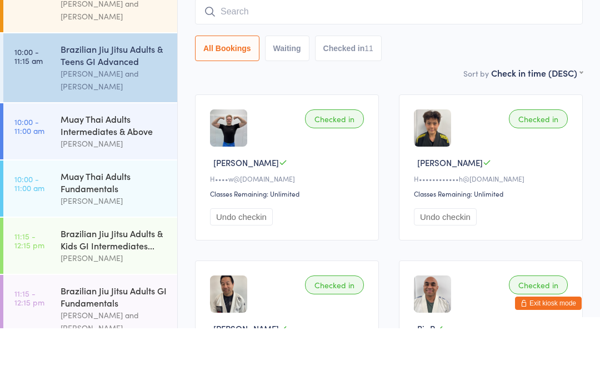
type input "R"
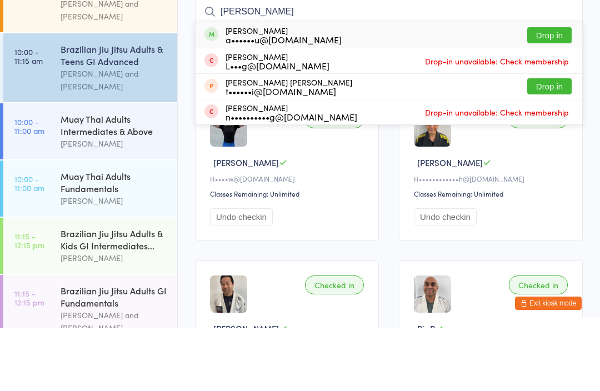
type input "[PERSON_NAME]"
click at [486, 85] on div "[PERSON_NAME] a••••••u@[DOMAIN_NAME] Drop in" at bounding box center [388, 98] width 386 height 26
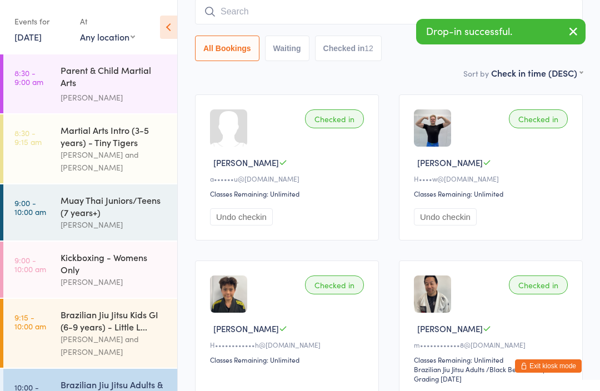
scroll to position [0, 0]
click at [358, 128] on div "Checked in" at bounding box center [334, 118] width 59 height 19
click at [342, 133] on div "Checked in [PERSON_NAME] N a••••••u@[DOMAIN_NAME] Classes Remaining: Unlimited …" at bounding box center [287, 167] width 184 height 146
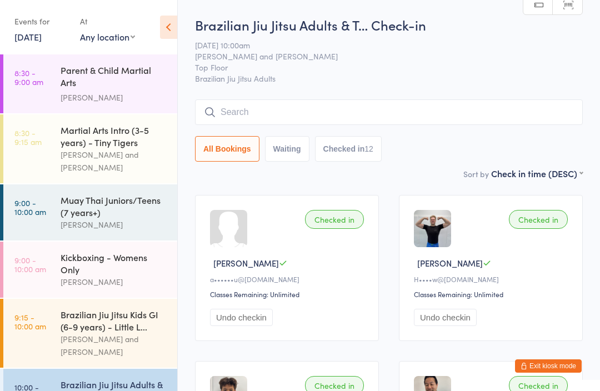
click at [413, 112] on input "search" at bounding box center [389, 112] width 388 height 26
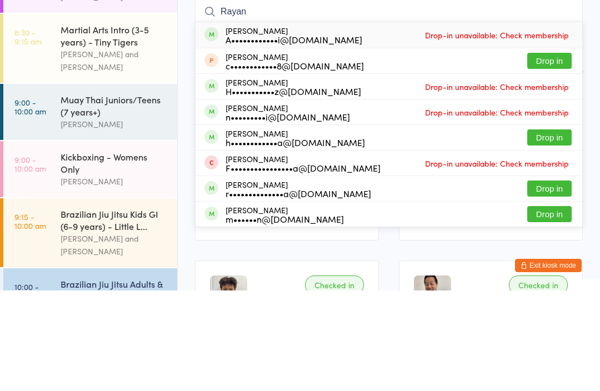
type input "Rayan"
click at [445, 127] on span "Drop-in unavailable: Check membership" at bounding box center [496, 135] width 149 height 17
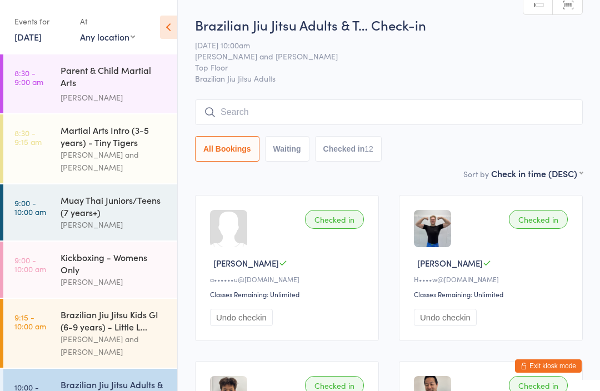
click at [96, 198] on div "Muay Thai Juniors/Teens (7 years+)" at bounding box center [114, 206] width 107 height 24
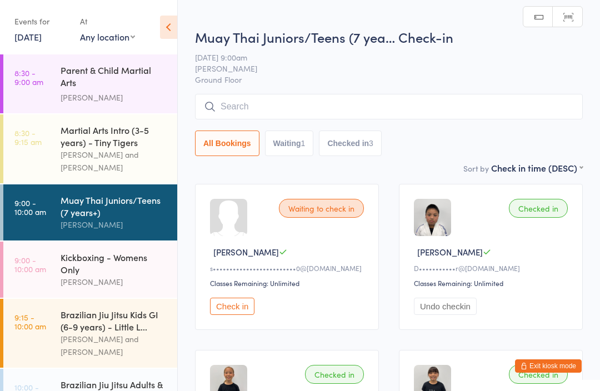
click at [390, 115] on input "search" at bounding box center [389, 107] width 388 height 26
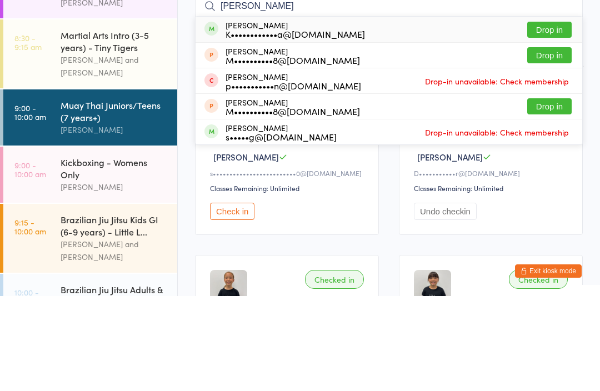
type input "[PERSON_NAME]"
click at [320, 116] on div "[PERSON_NAME] K••••••••••••a@[DOMAIN_NAME]" at bounding box center [294, 125] width 139 height 18
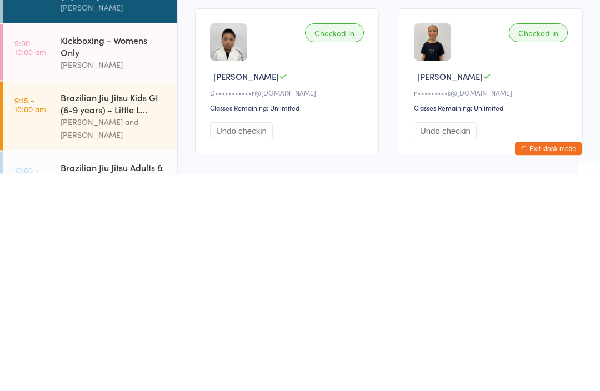
scroll to position [126, 0]
